Goal: Task Accomplishment & Management: Complete application form

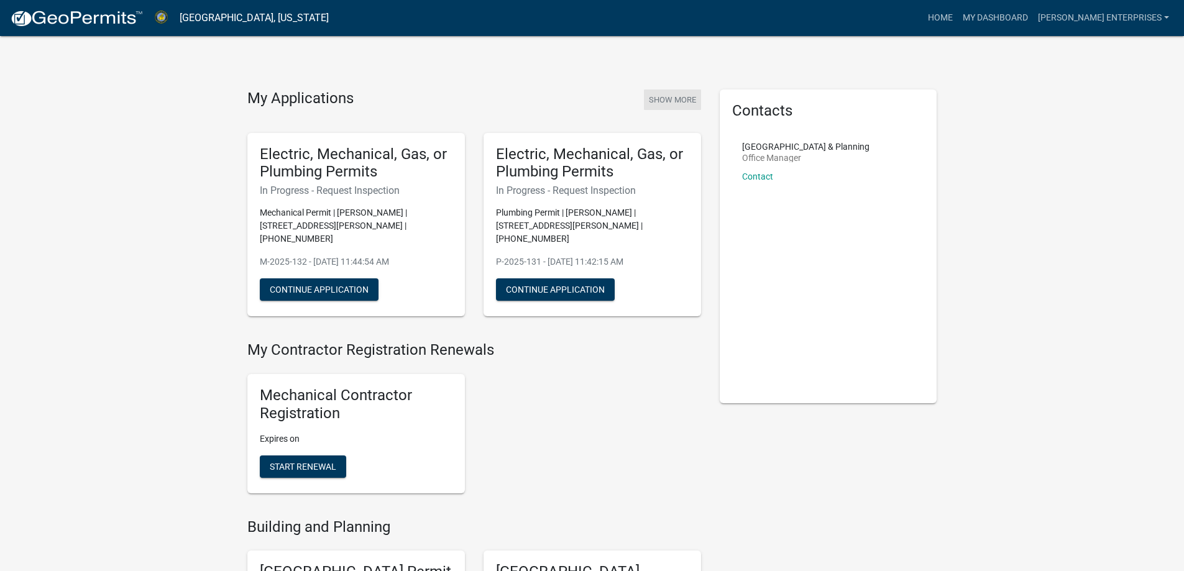
click at [676, 98] on button "Show More" at bounding box center [672, 100] width 57 height 21
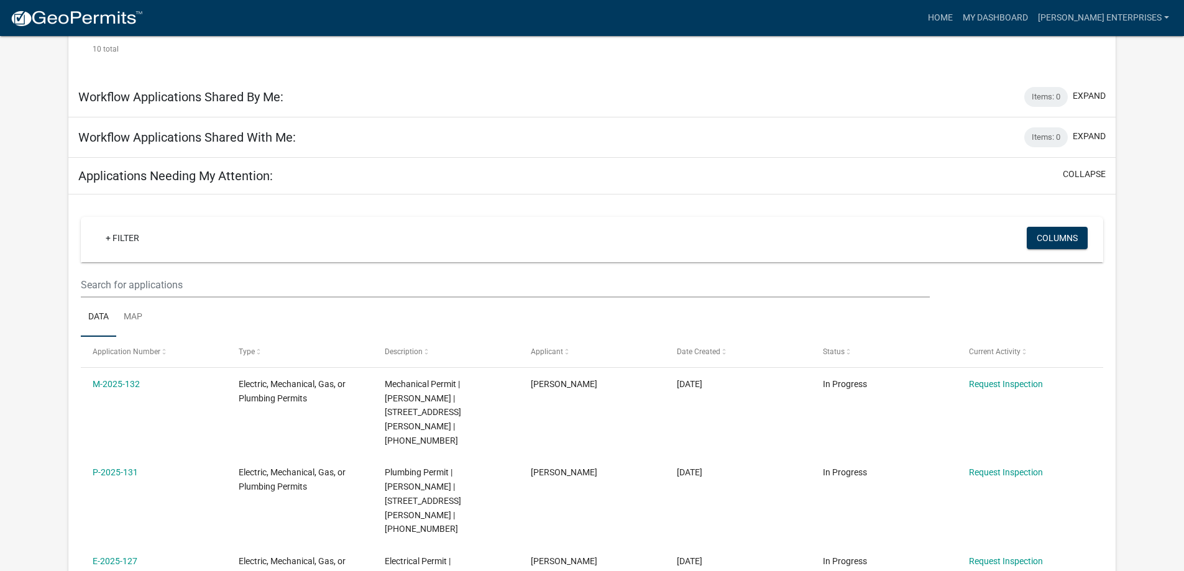
scroll to position [1222, 0]
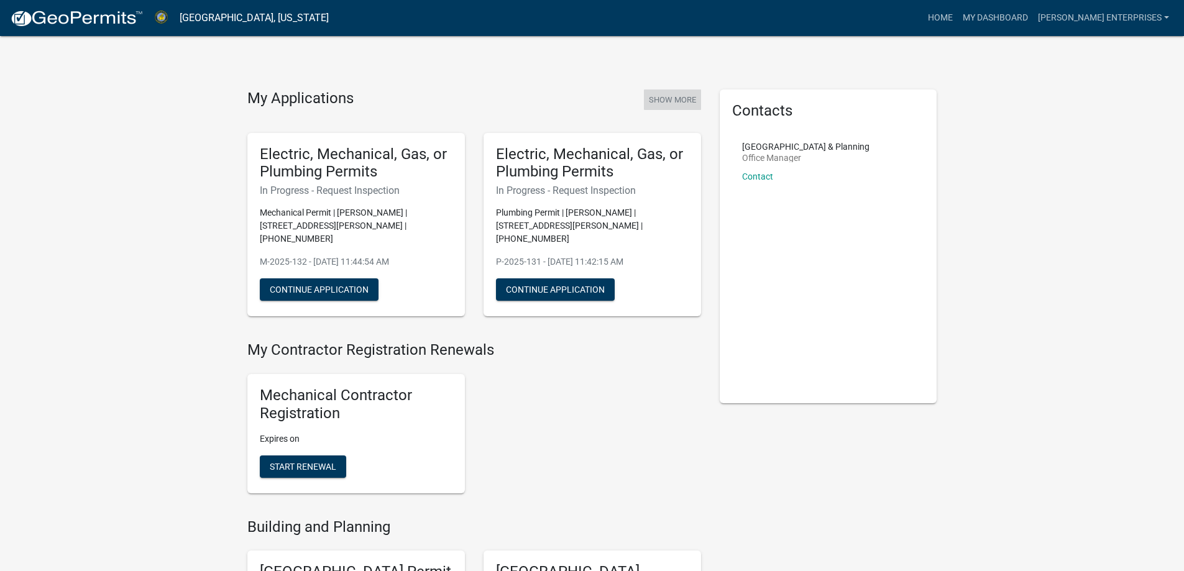
click at [683, 103] on button "Show More" at bounding box center [672, 100] width 57 height 21
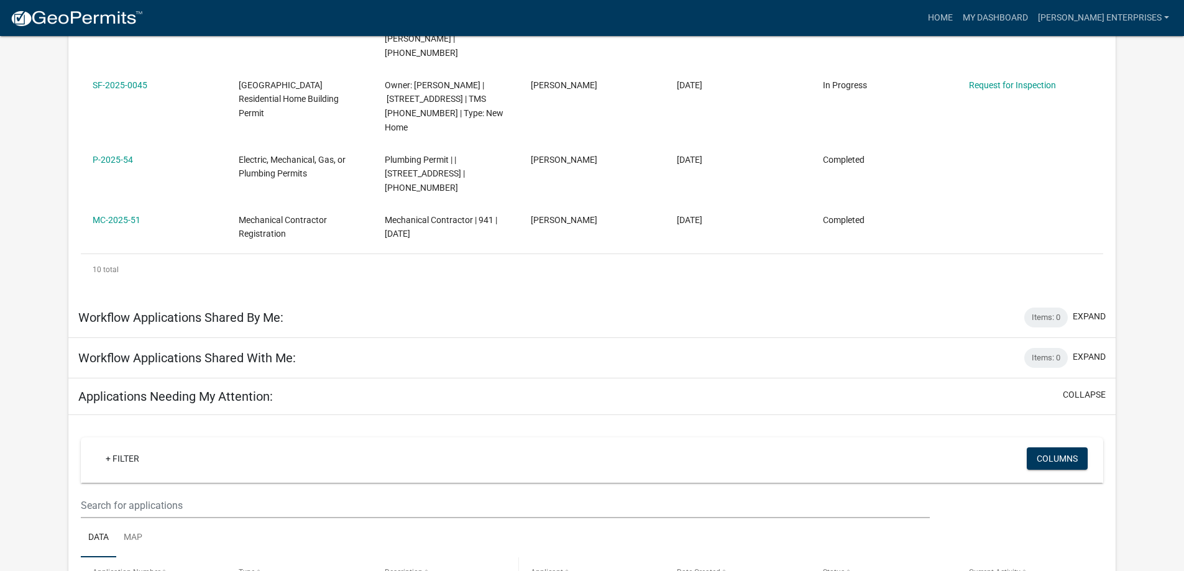
scroll to position [1040, 0]
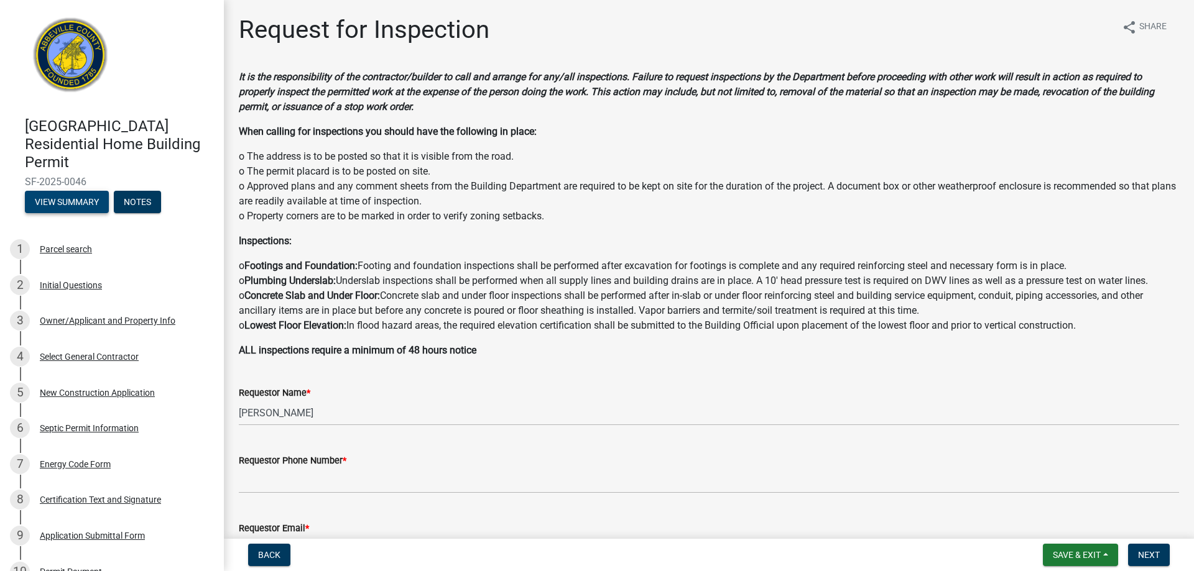
click at [67, 201] on button "View Summary" at bounding box center [67, 202] width 84 height 22
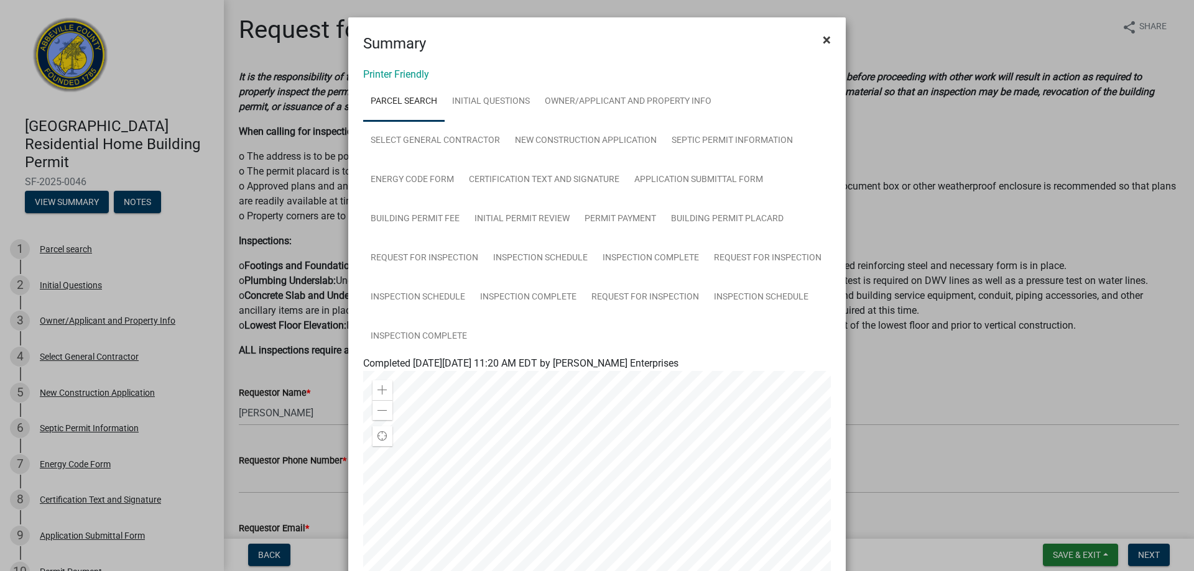
click at [825, 36] on span "×" at bounding box center [826, 39] width 8 height 17
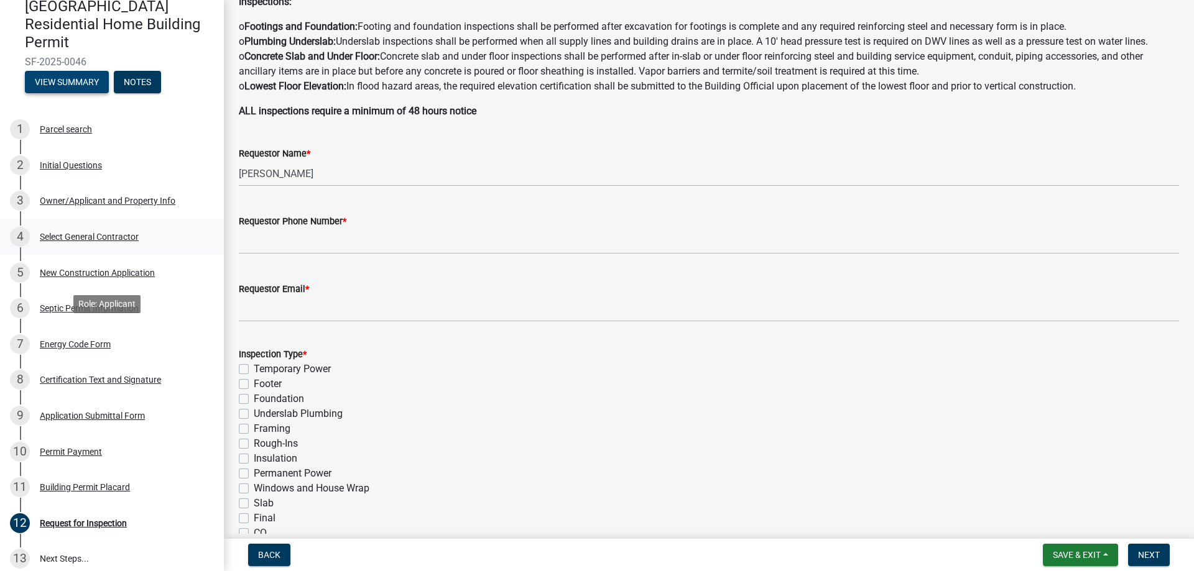
scroll to position [241, 0]
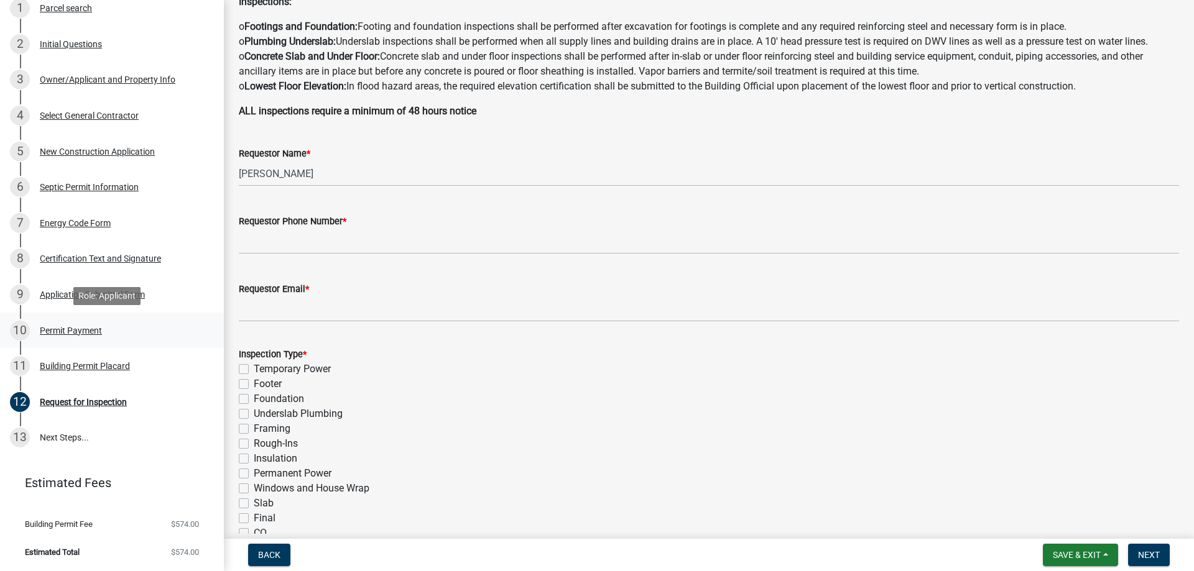
click at [58, 335] on div "Permit Payment" at bounding box center [71, 330] width 62 height 9
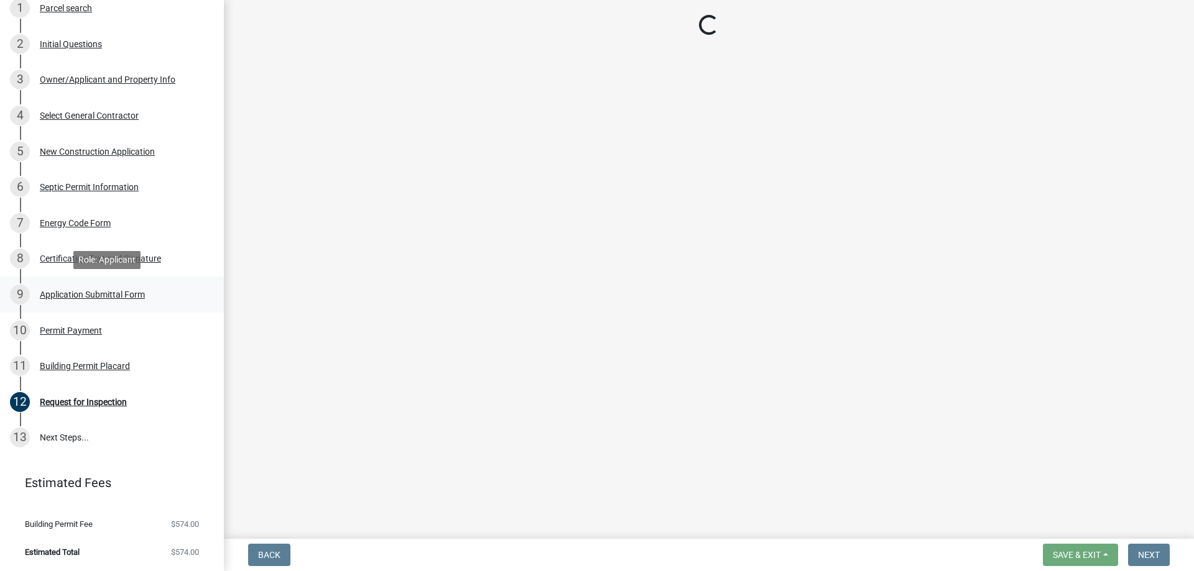
click at [61, 297] on div "Application Submittal Form" at bounding box center [92, 294] width 105 height 9
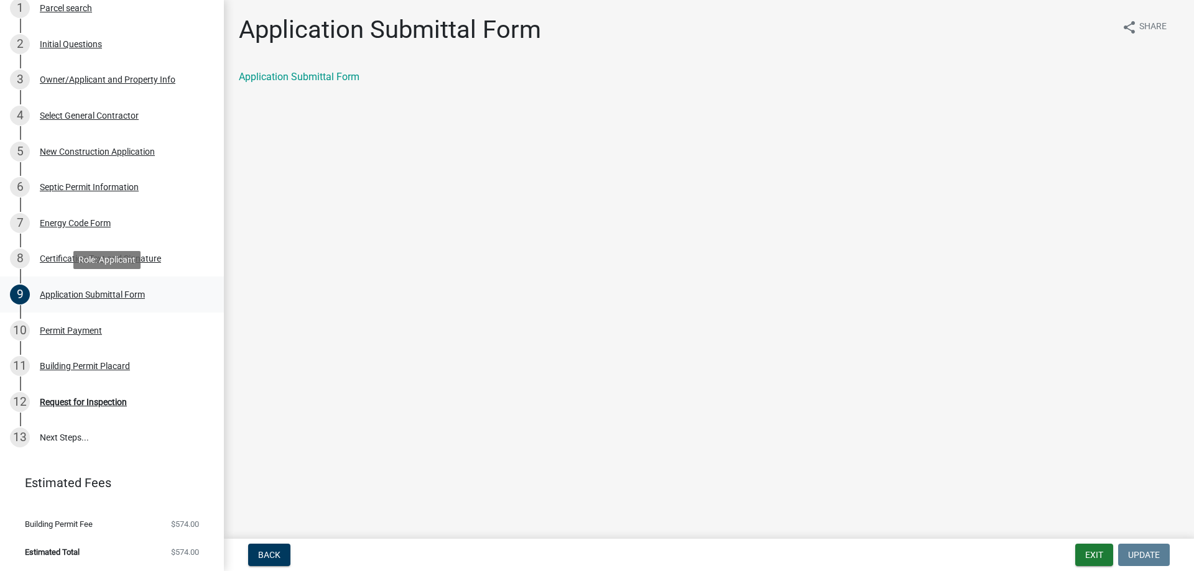
click at [93, 285] on div "9 Application Submittal Form" at bounding box center [107, 295] width 194 height 20
click at [74, 256] on div "Certification Text and Signature" at bounding box center [100, 258] width 121 height 9
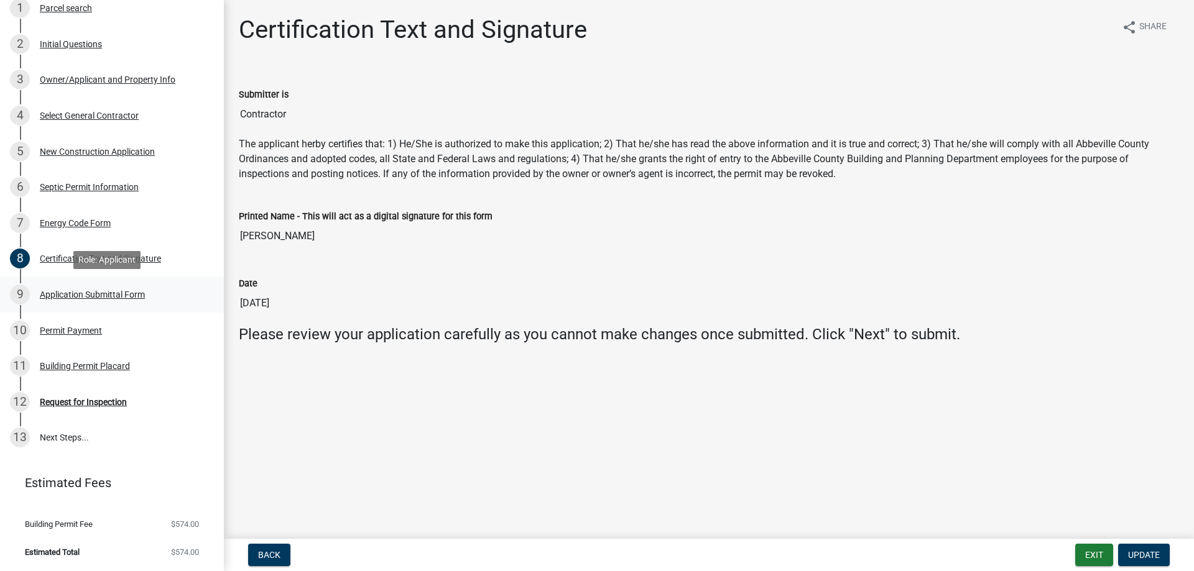
click at [118, 292] on div "Application Submittal Form" at bounding box center [92, 294] width 105 height 9
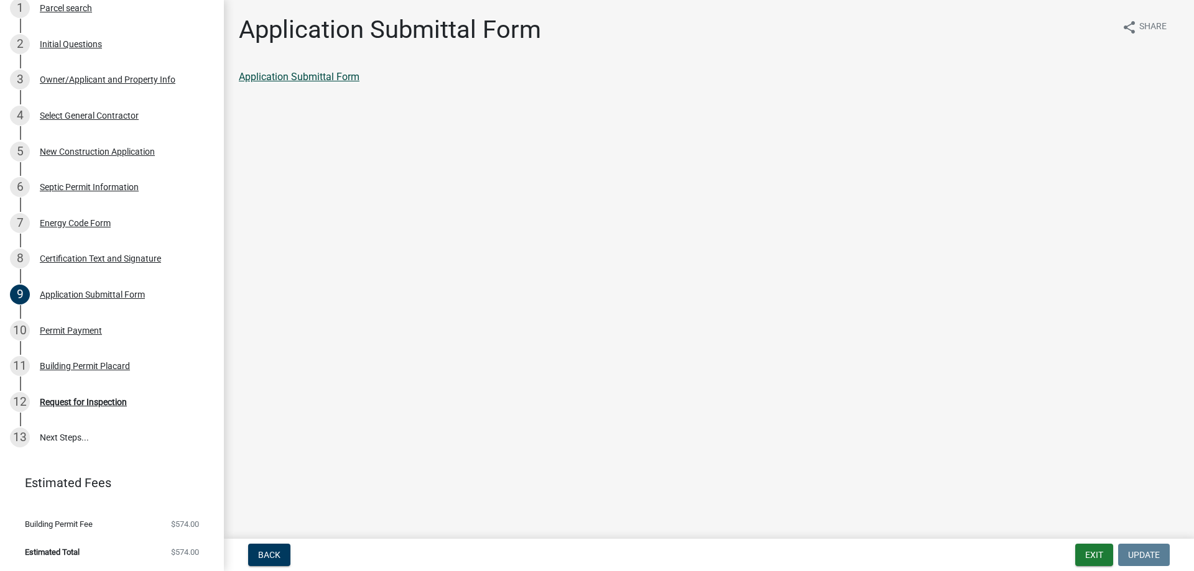
click at [309, 74] on link "Application Submittal Form" at bounding box center [299, 77] width 121 height 12
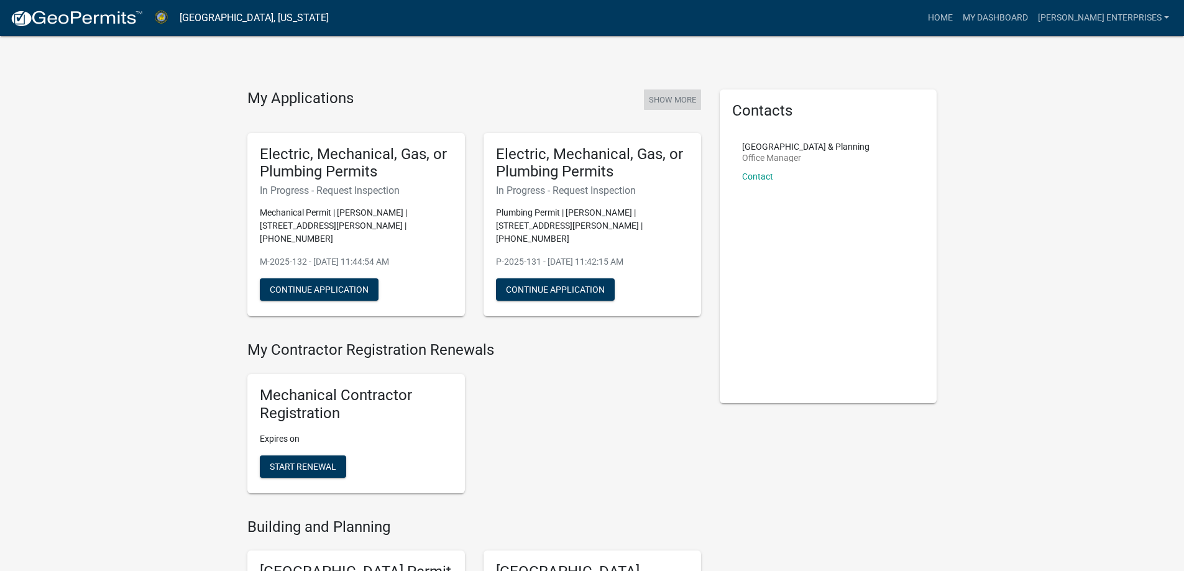
click at [676, 102] on button "Show More" at bounding box center [672, 100] width 57 height 21
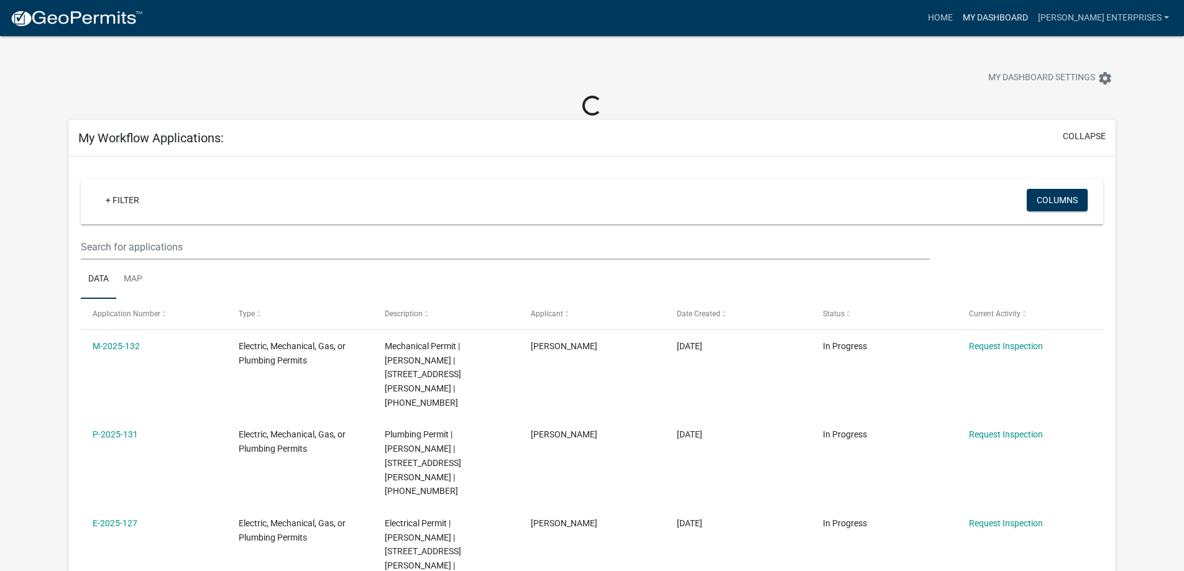
click at [1011, 14] on link "My Dashboard" at bounding box center [995, 18] width 75 height 24
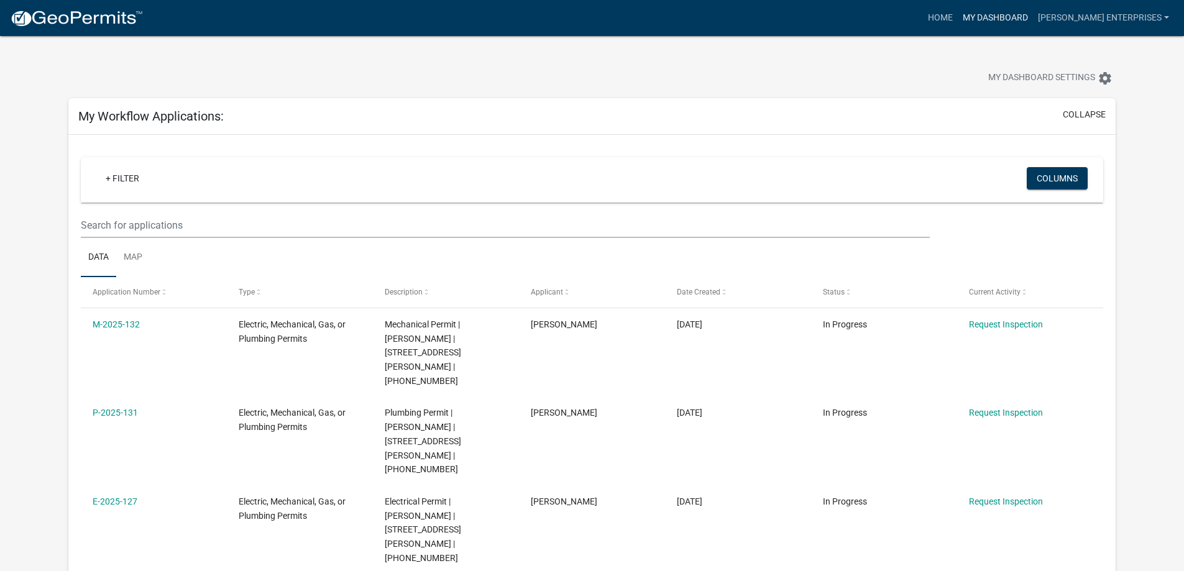
click at [988, 12] on link "My Dashboard" at bounding box center [995, 18] width 75 height 24
click at [958, 14] on link "Home" at bounding box center [940, 18] width 35 height 24
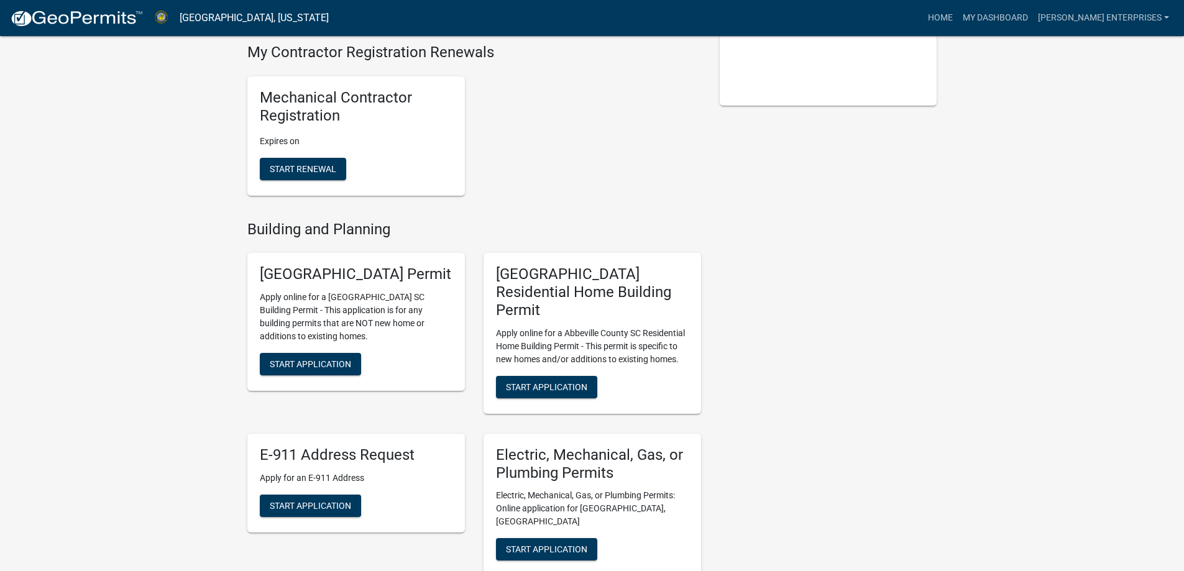
scroll to position [373, 0]
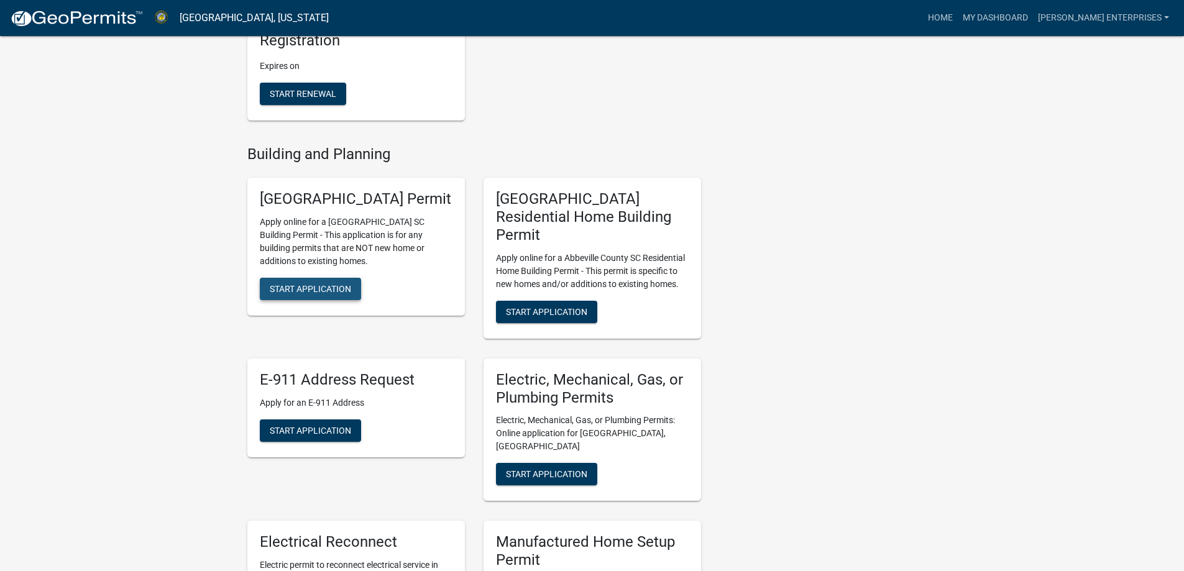
click at [298, 291] on span "Start Application" at bounding box center [310, 289] width 81 height 10
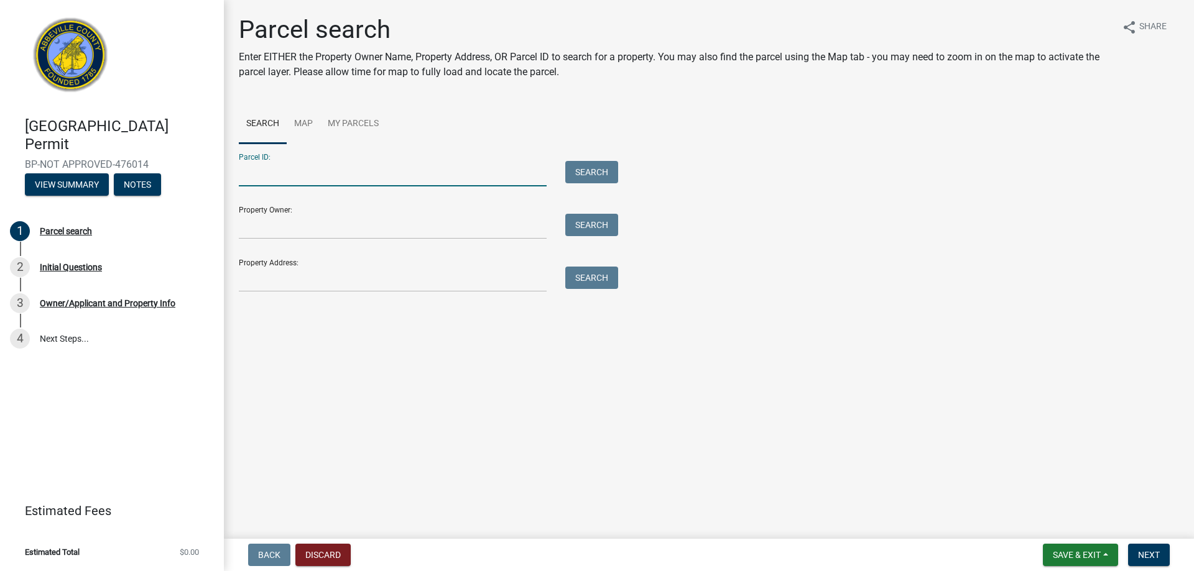
click at [293, 180] on input "Parcel ID:" at bounding box center [393, 173] width 308 height 25
